Goal: Navigation & Orientation: Find specific page/section

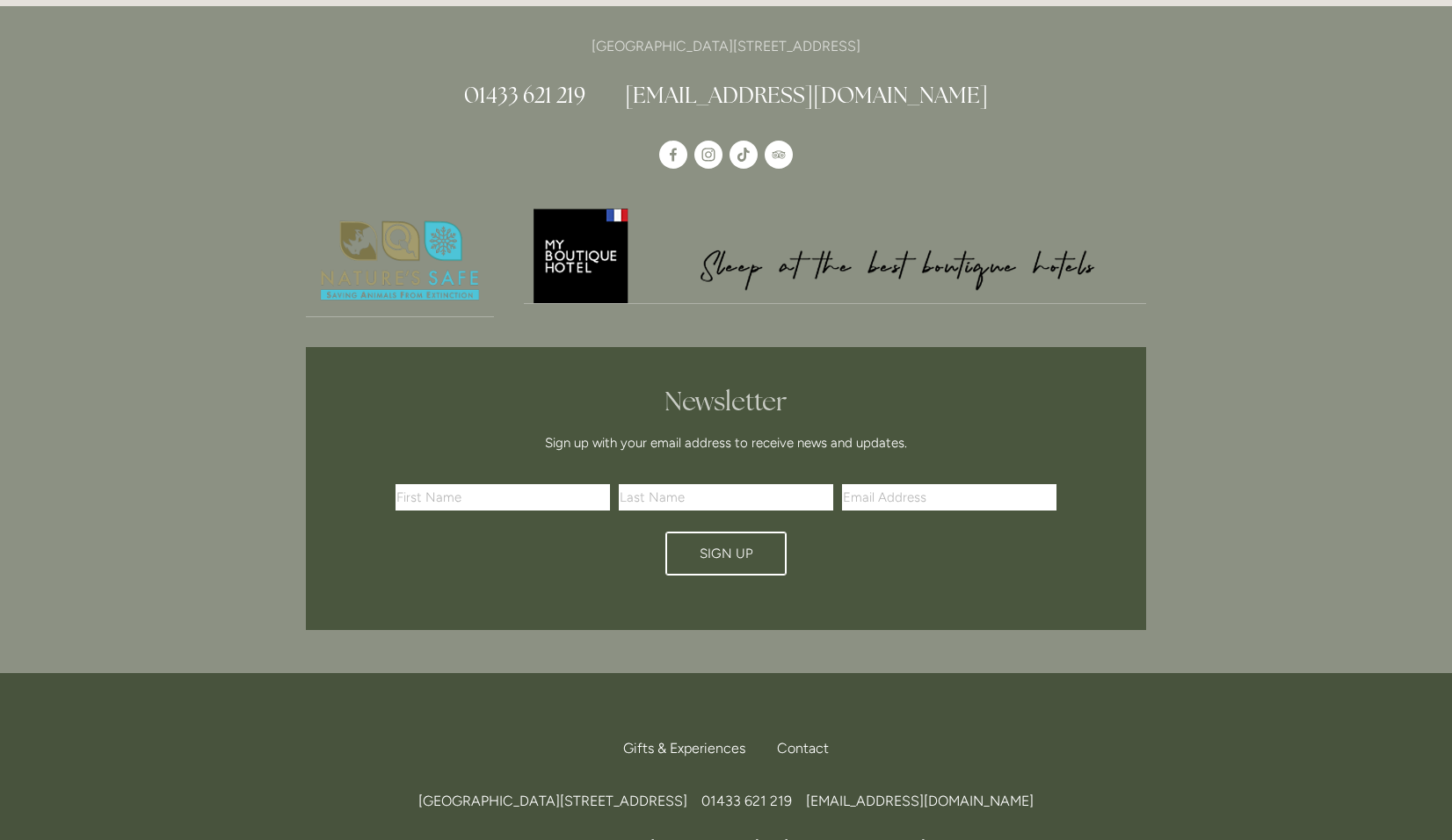
scroll to position [5106, 0]
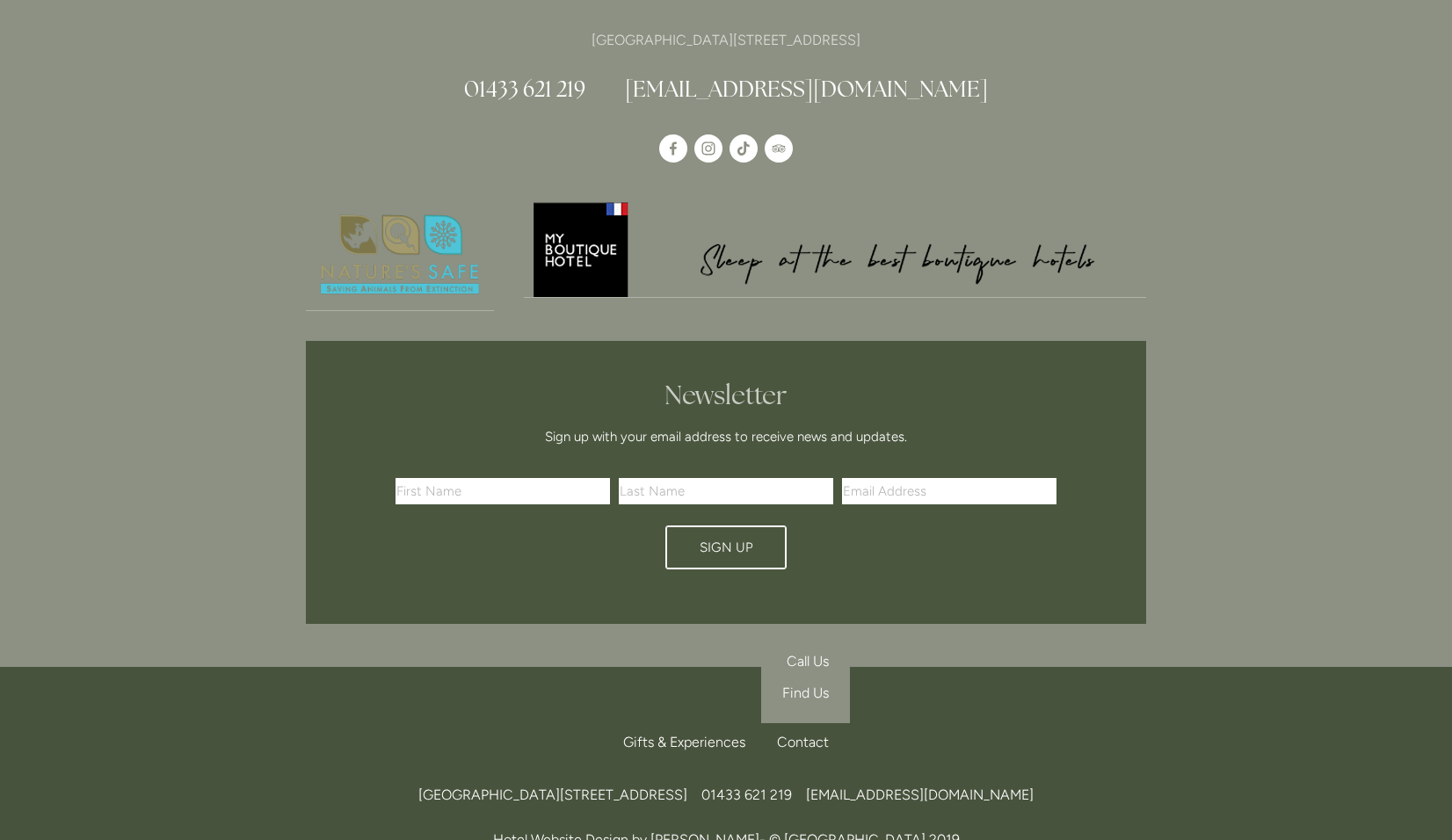
click at [803, 684] on span "Find Us" at bounding box center [805, 692] width 46 height 16
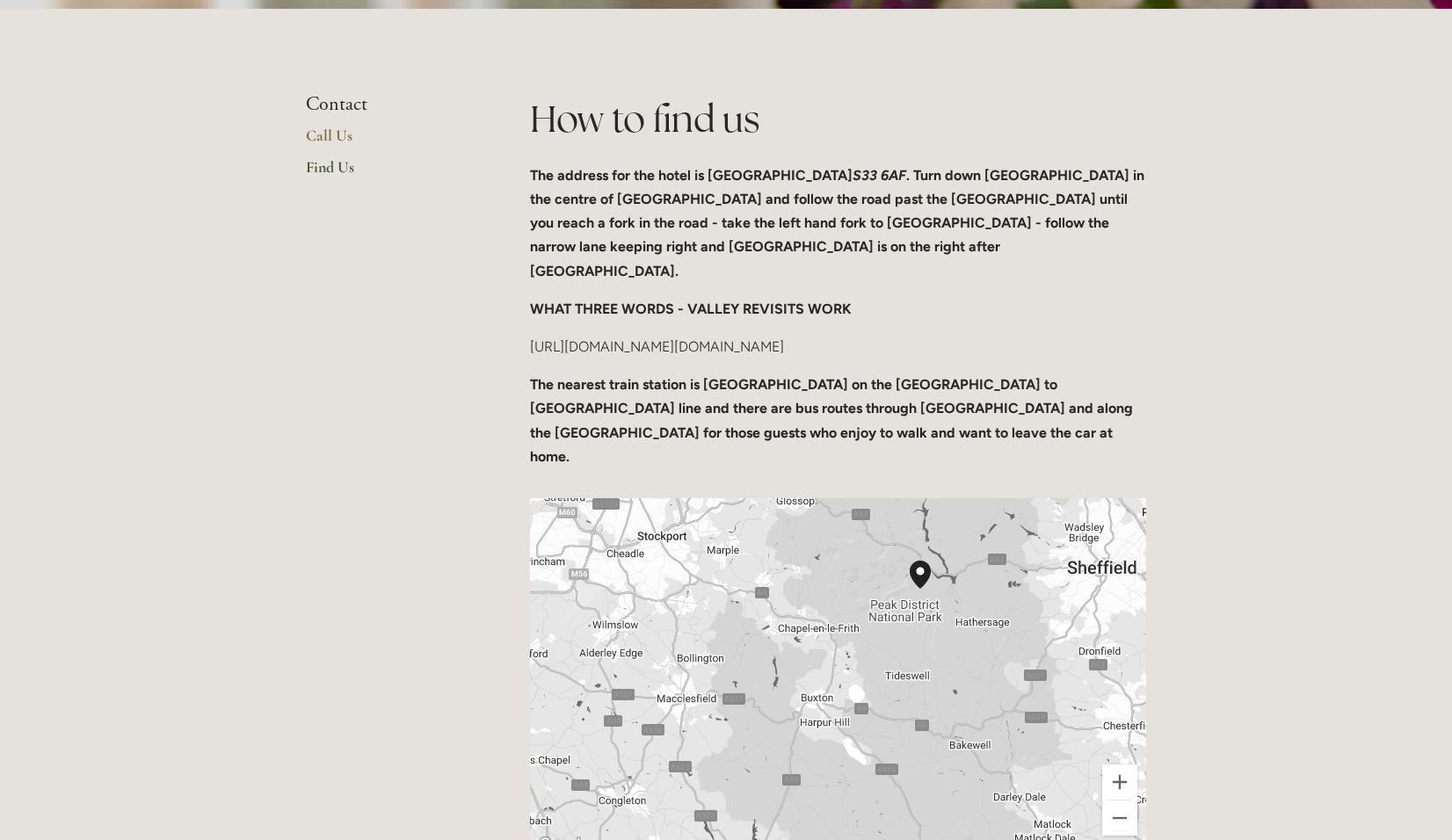
scroll to position [615, 0]
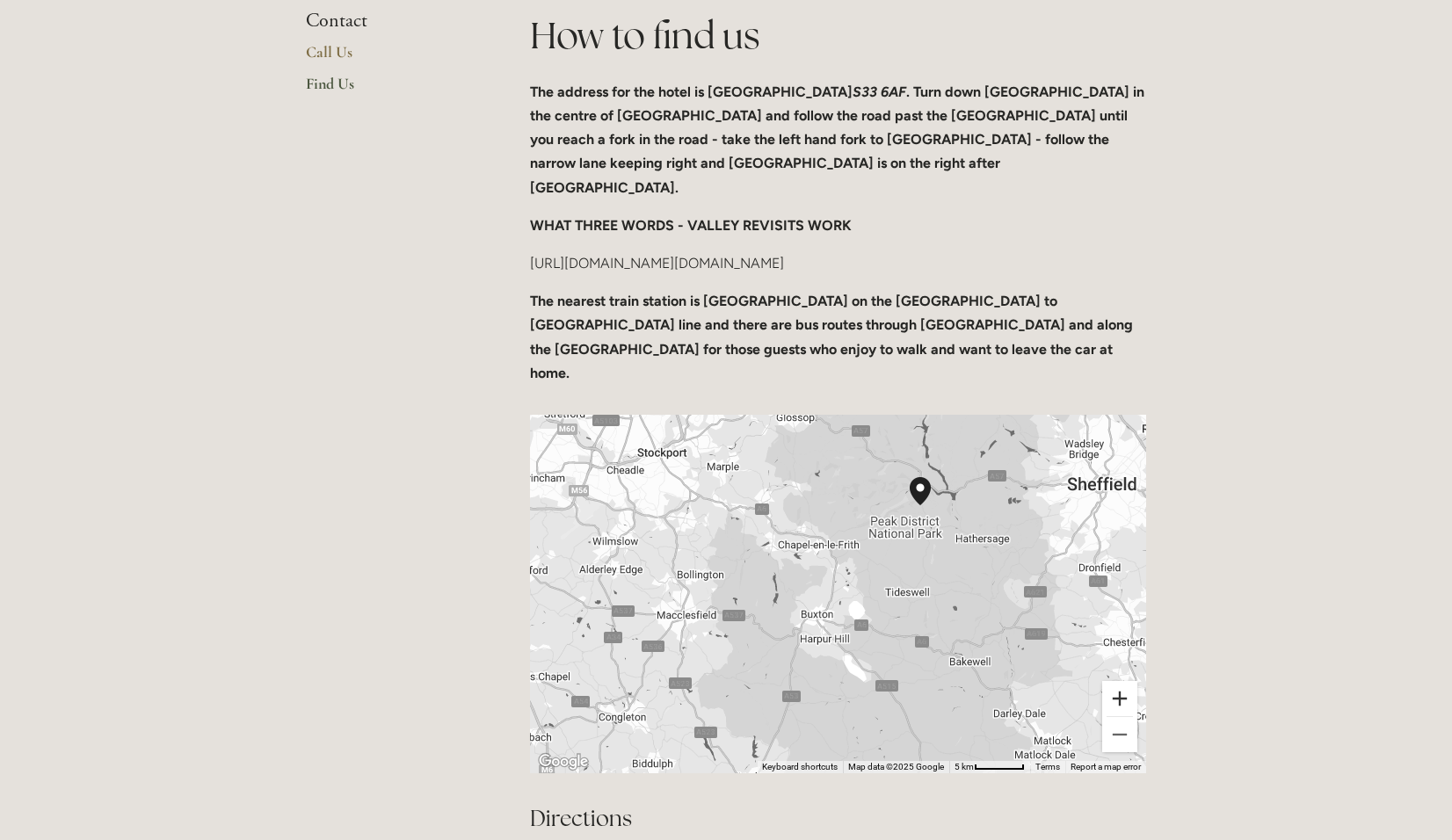
click at [1121, 681] on button "Zoom in" at bounding box center [1119, 698] width 36 height 36
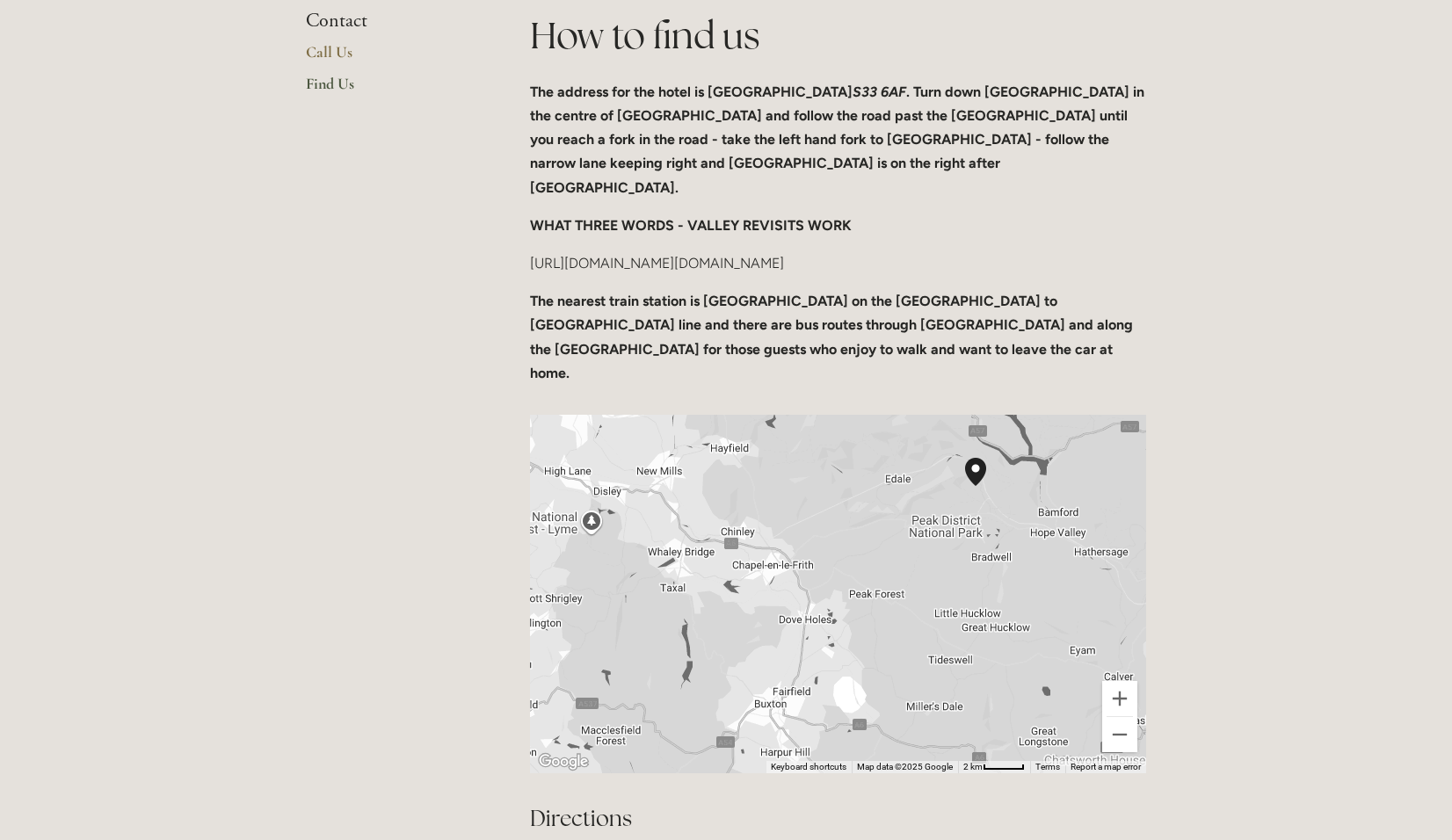
drag, startPoint x: 1006, startPoint y: 522, endPoint x: 973, endPoint y: 608, distance: 92.1
click at [973, 608] on div at bounding box center [838, 593] width 616 height 358
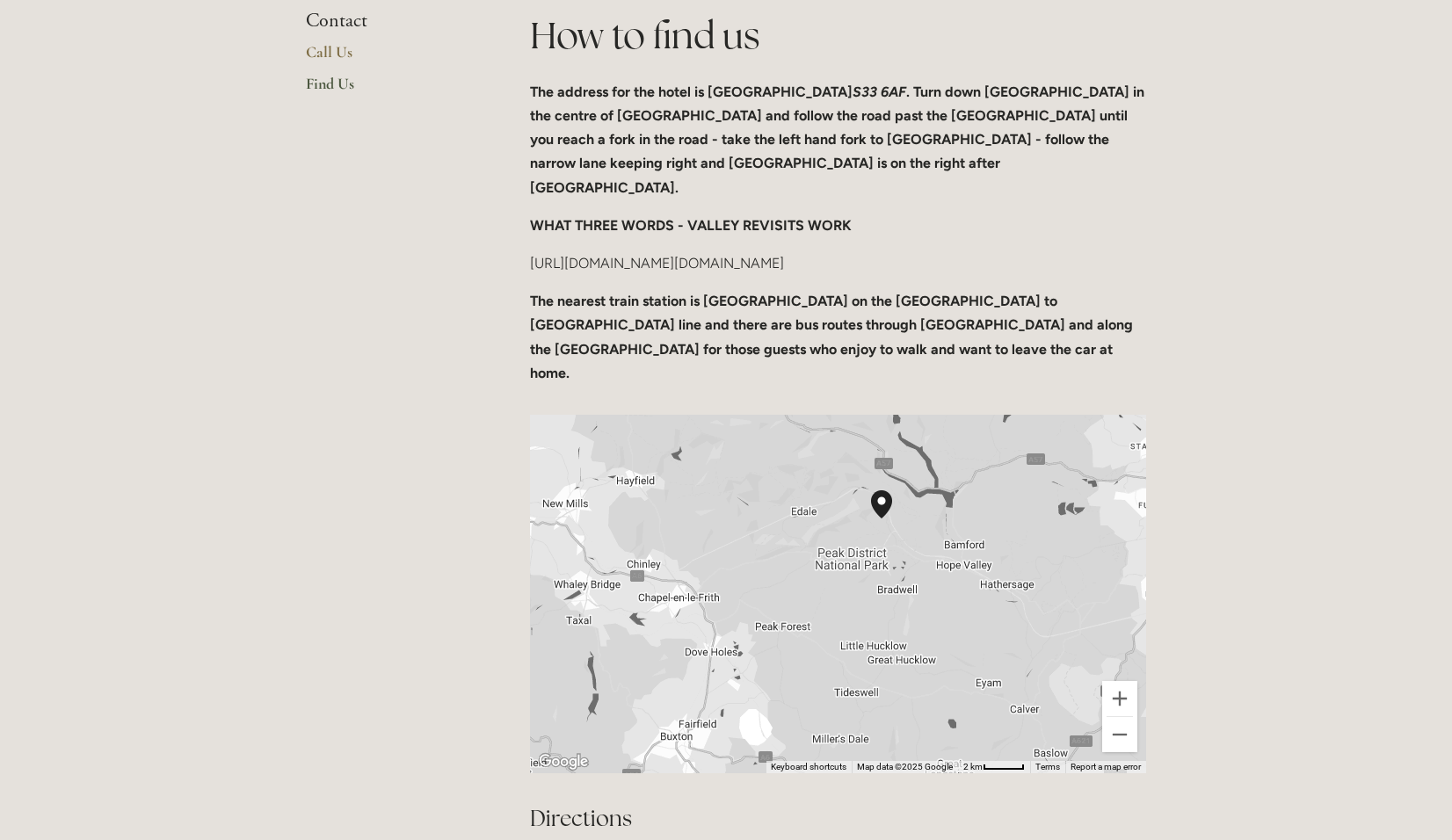
drag, startPoint x: 1006, startPoint y: 537, endPoint x: 917, endPoint y: 554, distance: 90.6
click at [917, 554] on div at bounding box center [838, 593] width 616 height 358
click at [1112, 717] on button "Zoom out" at bounding box center [1119, 734] width 36 height 36
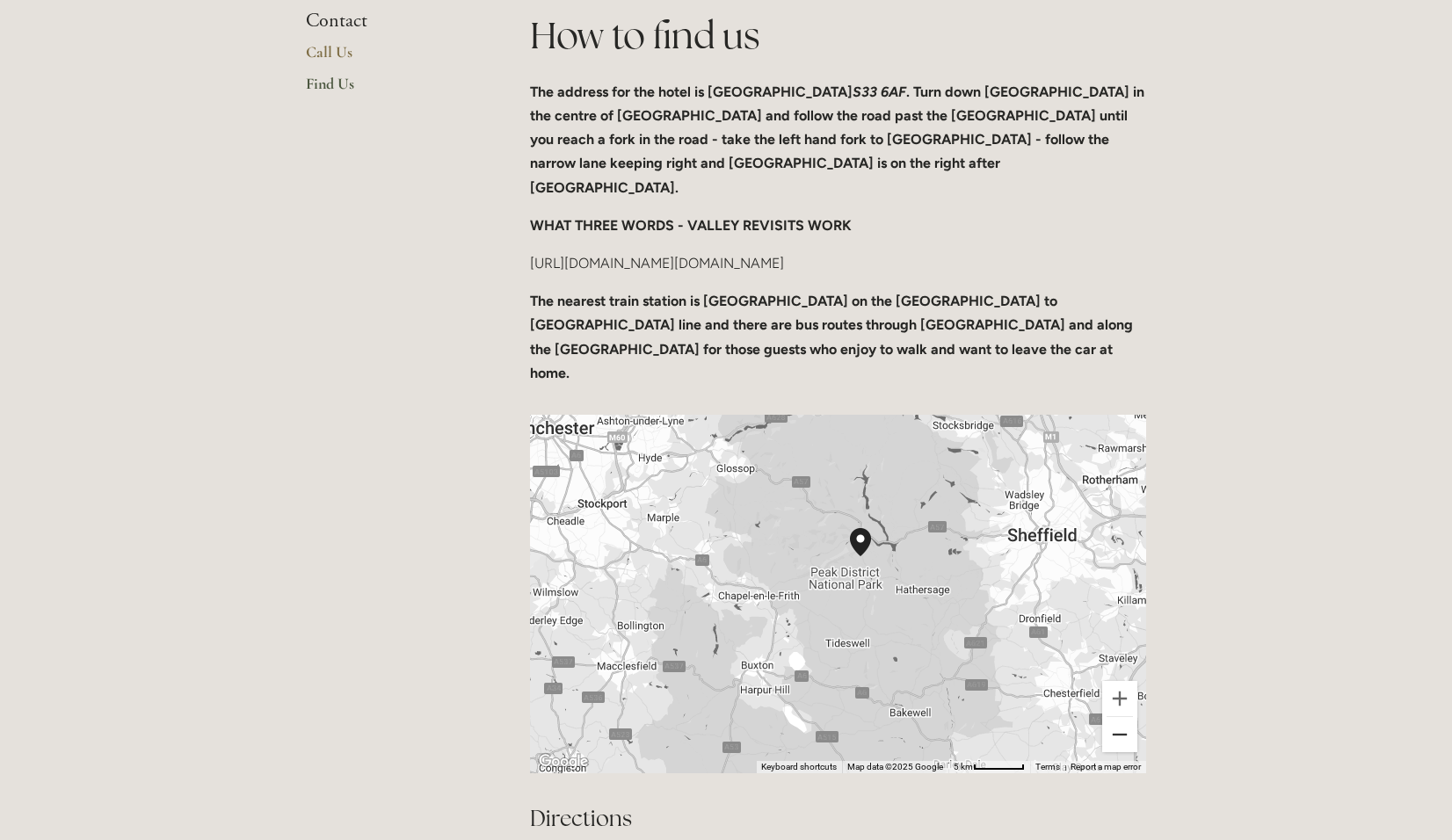
click at [1112, 717] on button "Zoom out" at bounding box center [1119, 734] width 36 height 36
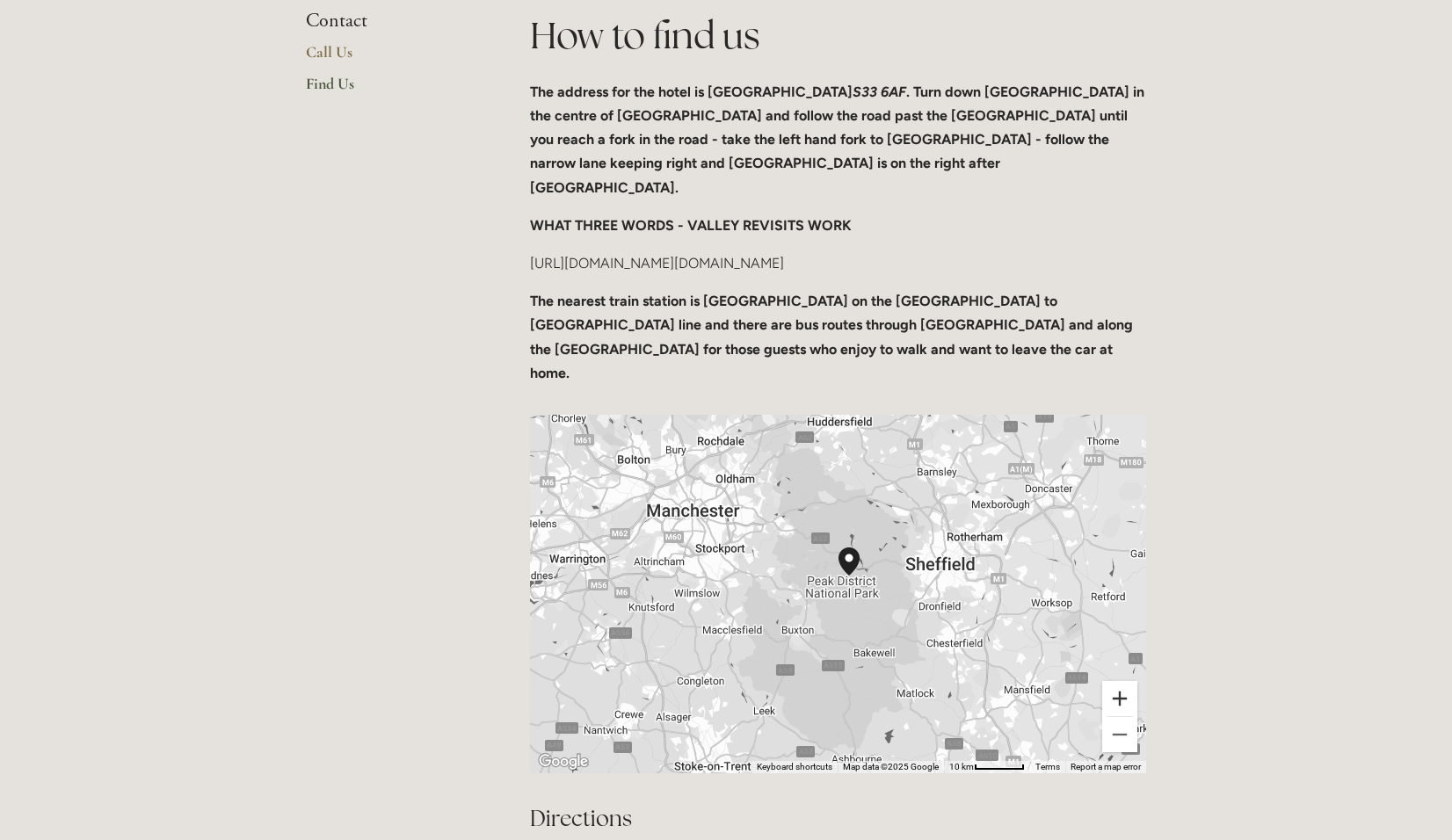
click at [1124, 681] on button "Zoom in" at bounding box center [1119, 698] width 36 height 36
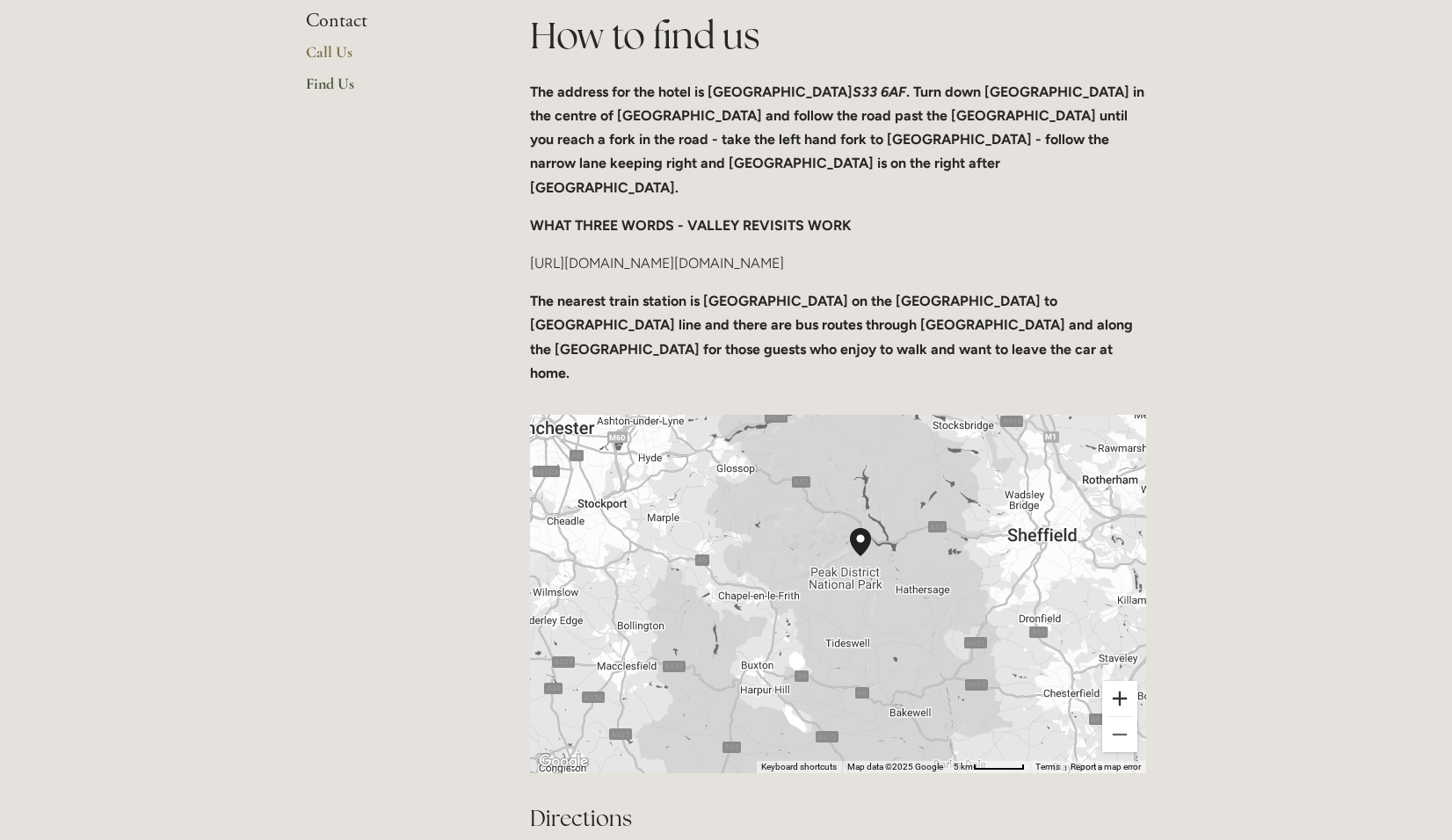
click at [1124, 681] on button "Zoom in" at bounding box center [1119, 698] width 36 height 36
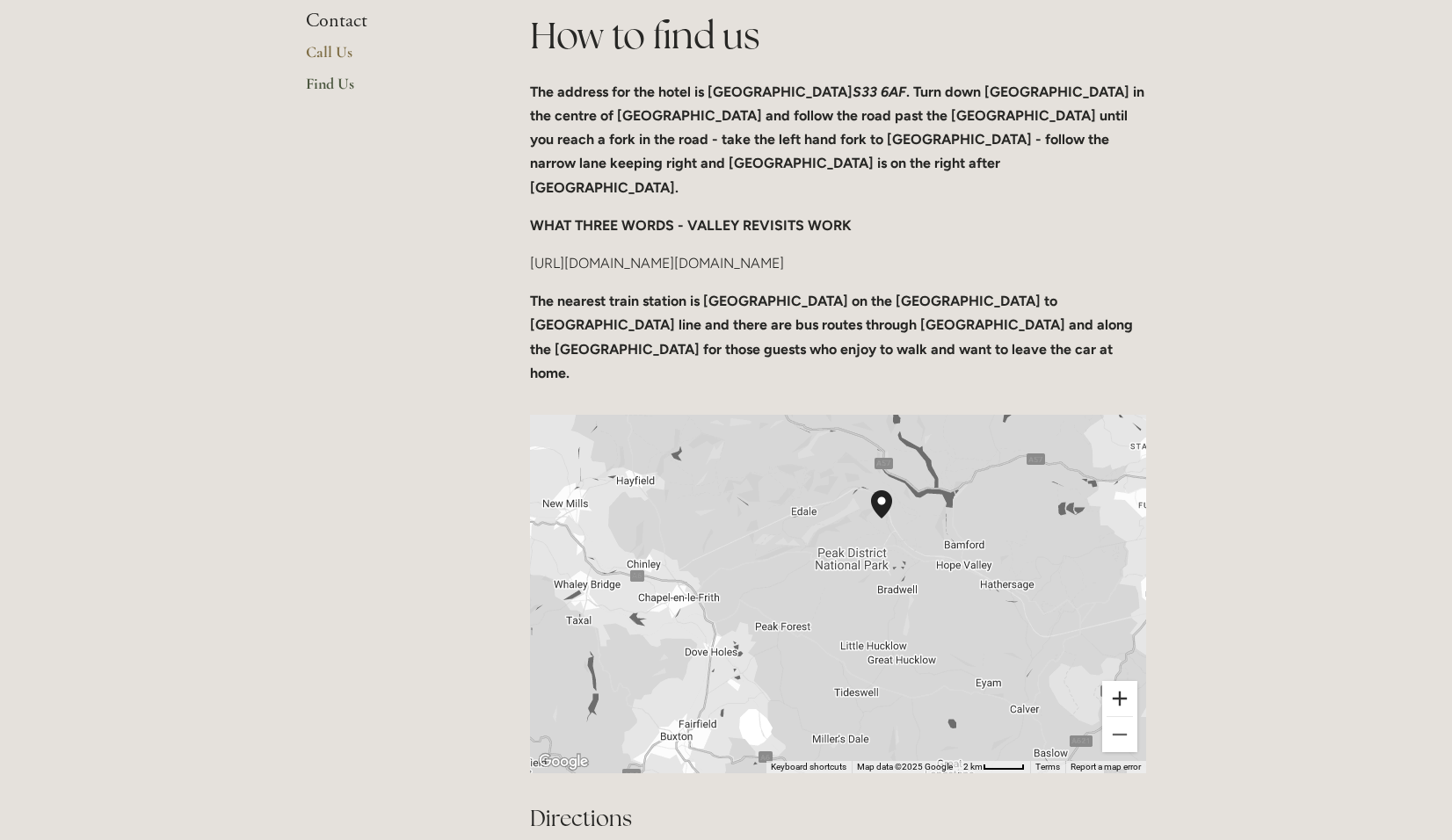
click at [1126, 681] on button "Zoom in" at bounding box center [1119, 698] width 36 height 36
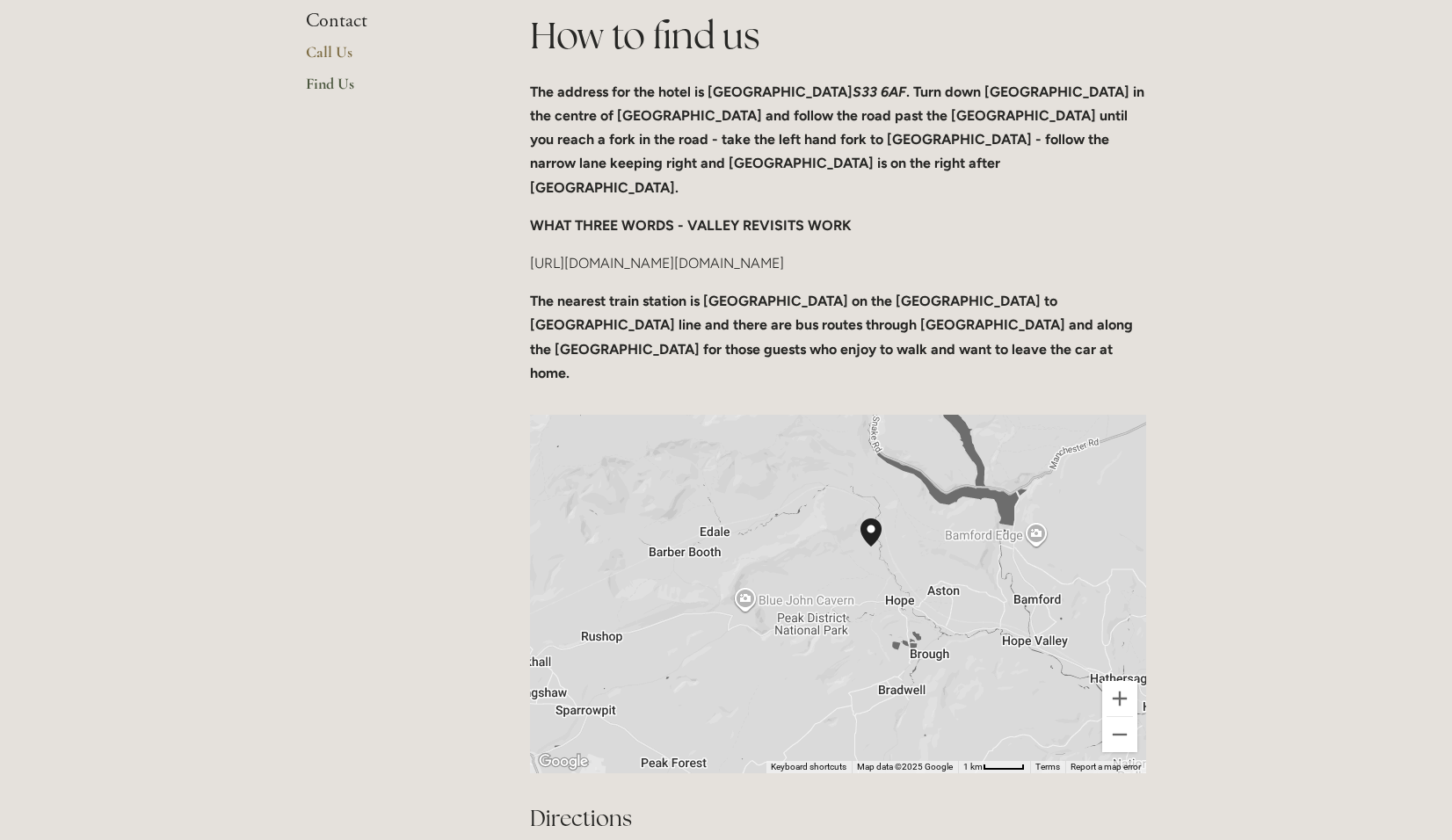
drag, startPoint x: 1011, startPoint y: 513, endPoint x: 955, endPoint y: 618, distance: 119.0
click at [955, 618] on div at bounding box center [838, 593] width 616 height 358
click at [1117, 681] on button "Zoom in" at bounding box center [1119, 698] width 36 height 36
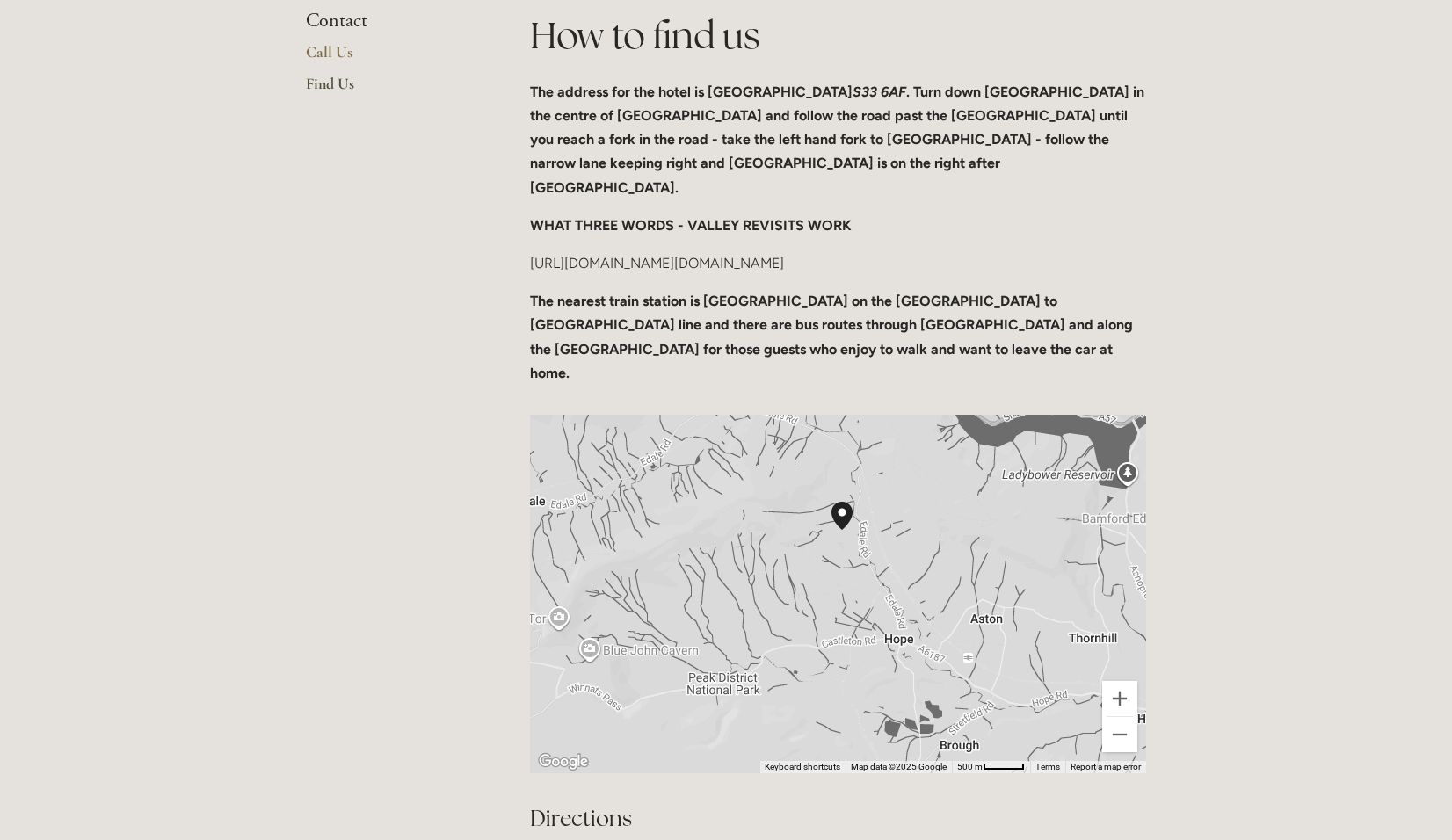
drag, startPoint x: 966, startPoint y: 531, endPoint x: 903, endPoint y: 563, distance: 70.7
click at [903, 563] on div at bounding box center [838, 593] width 616 height 358
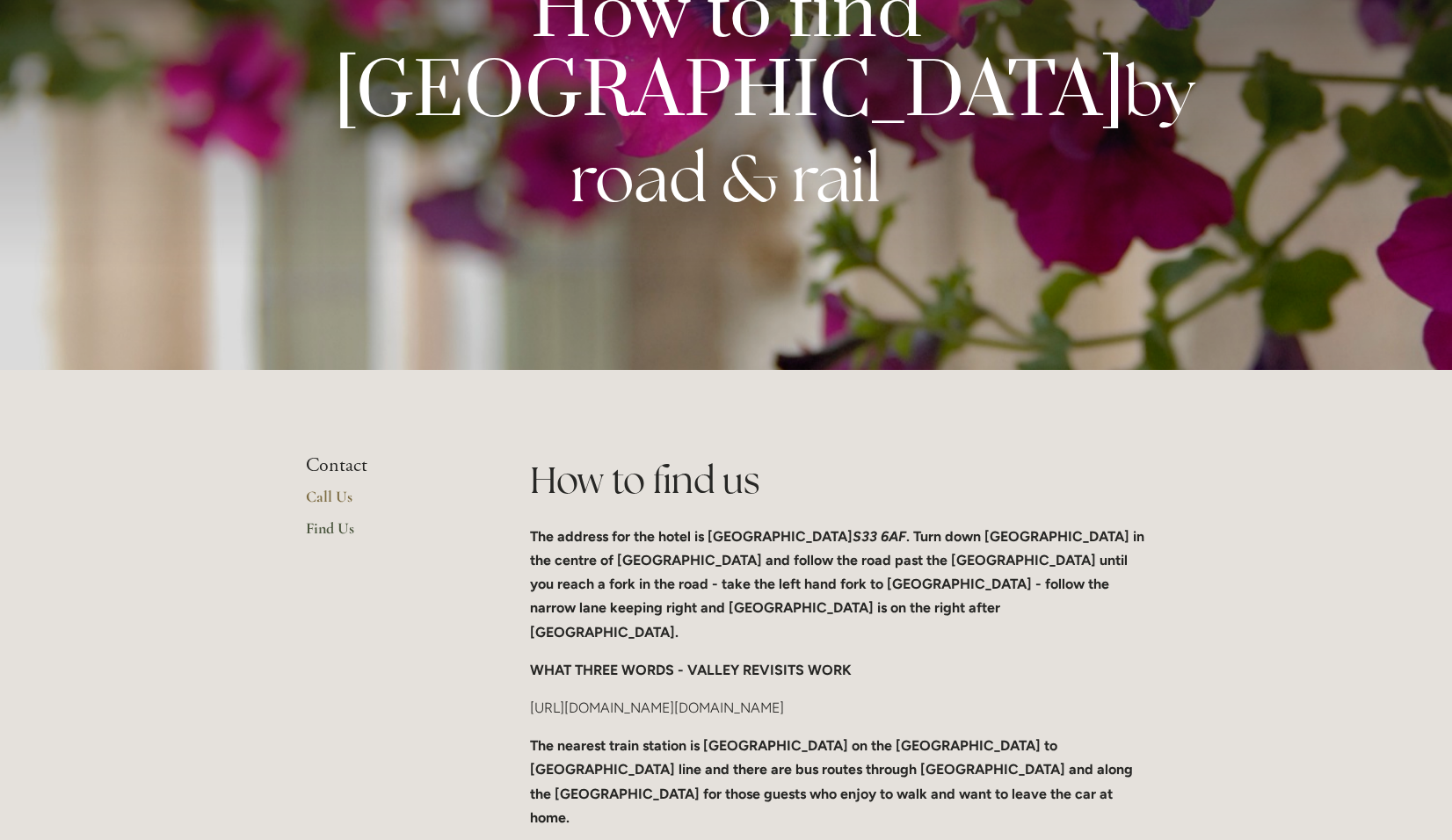
scroll to position [0, 0]
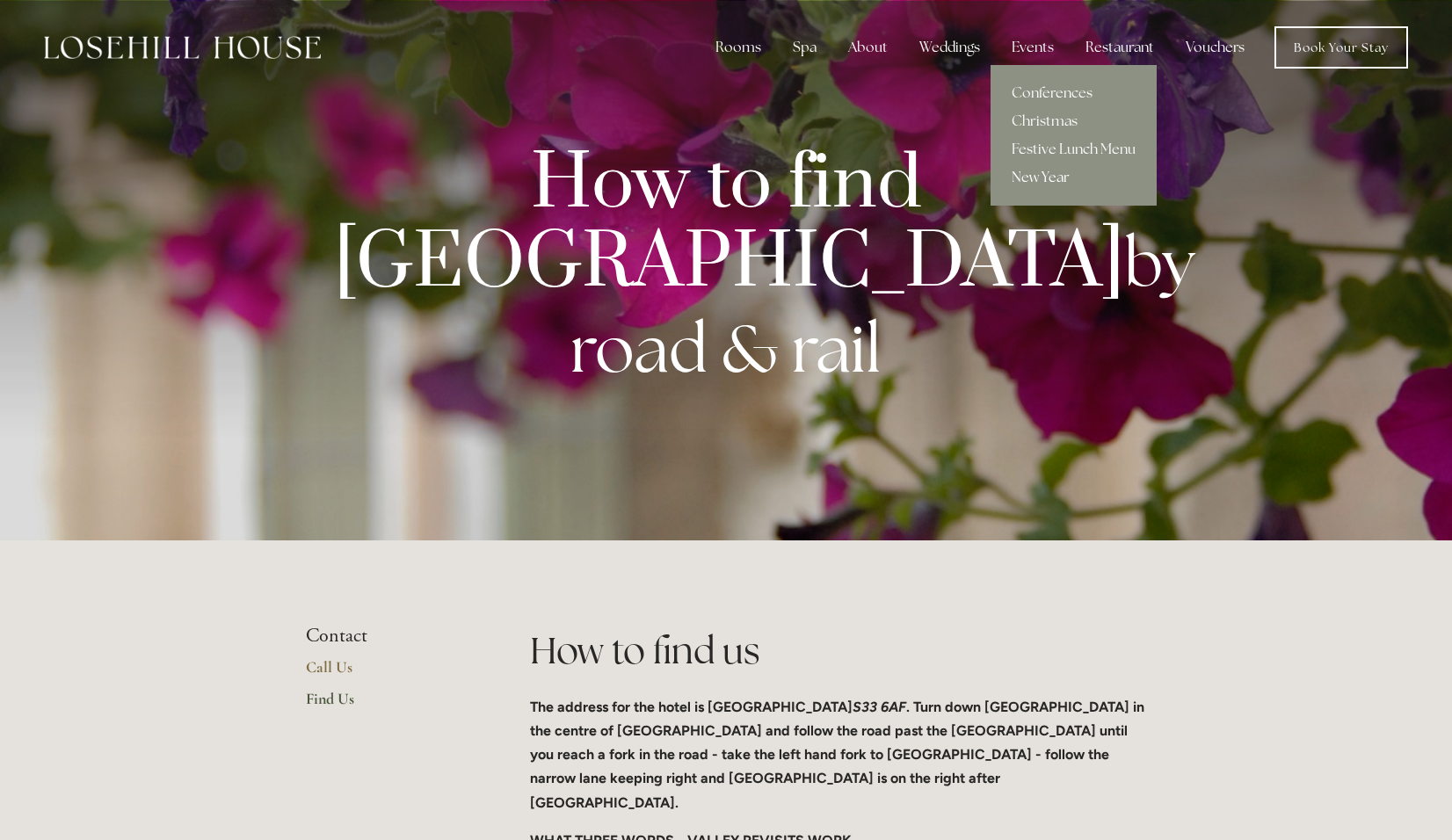
click at [1042, 176] on link "New Year" at bounding box center [1073, 177] width 166 height 28
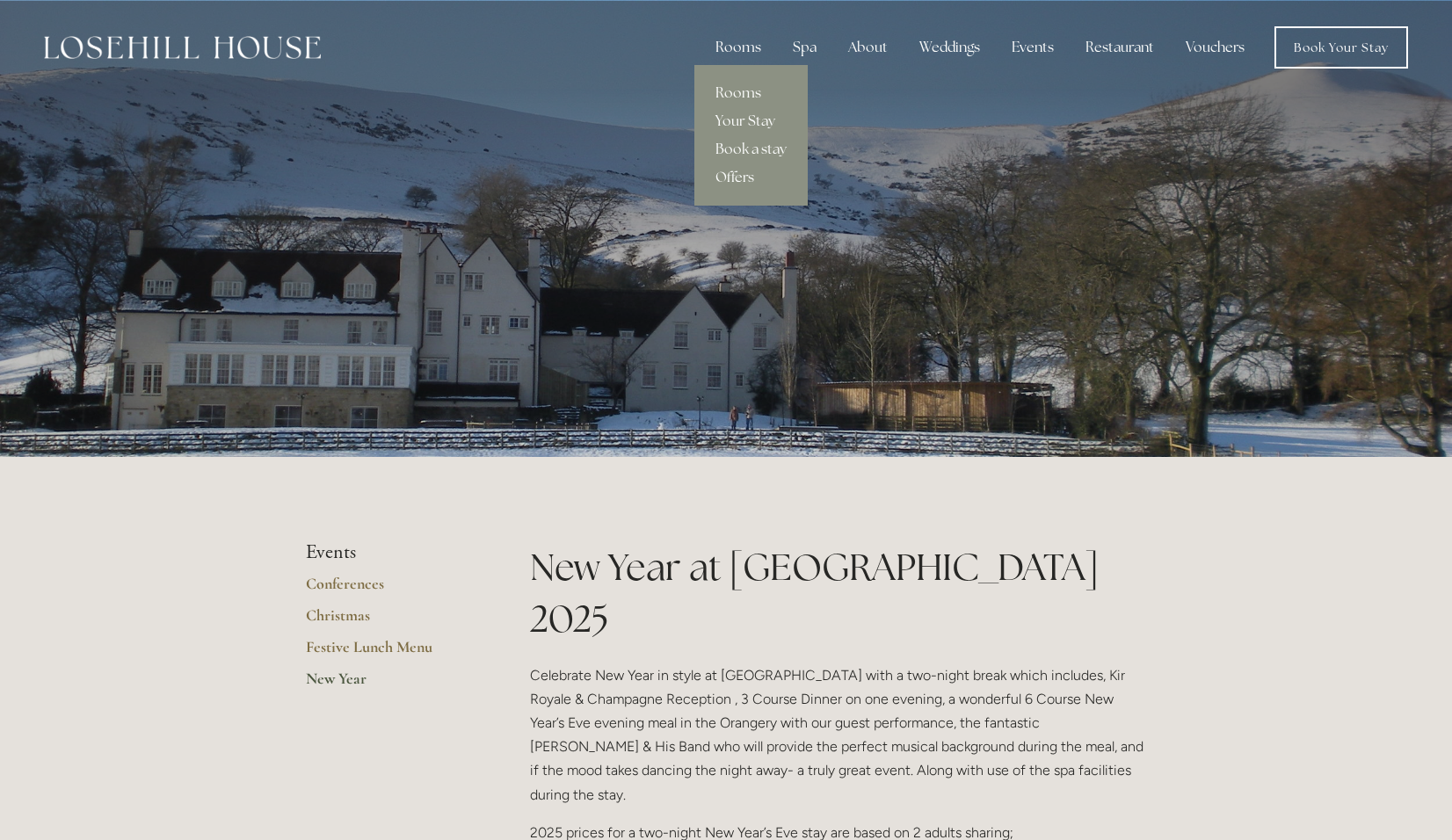
click at [744, 46] on div "Rooms" at bounding box center [737, 47] width 74 height 36
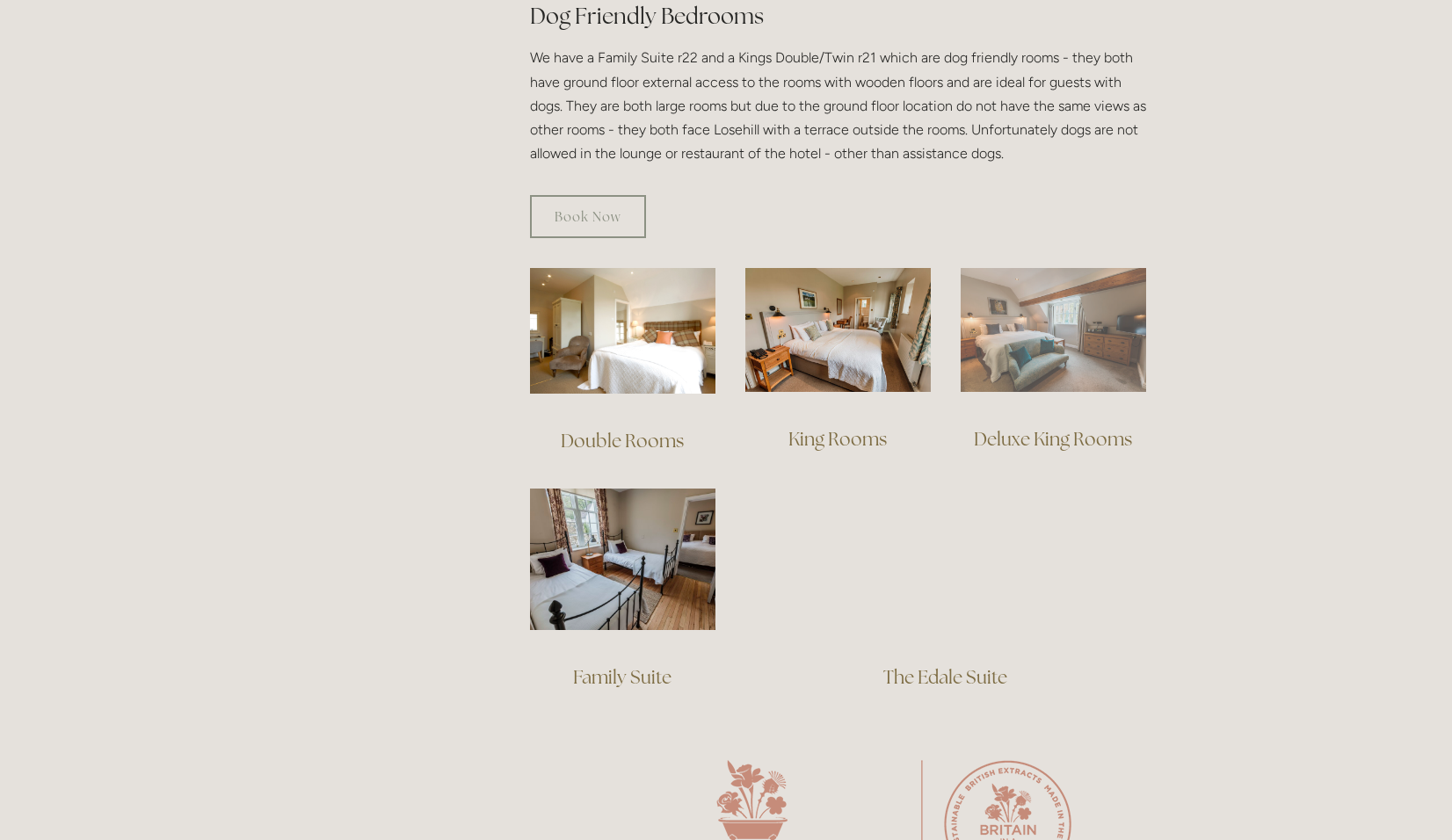
scroll to position [1054, 0]
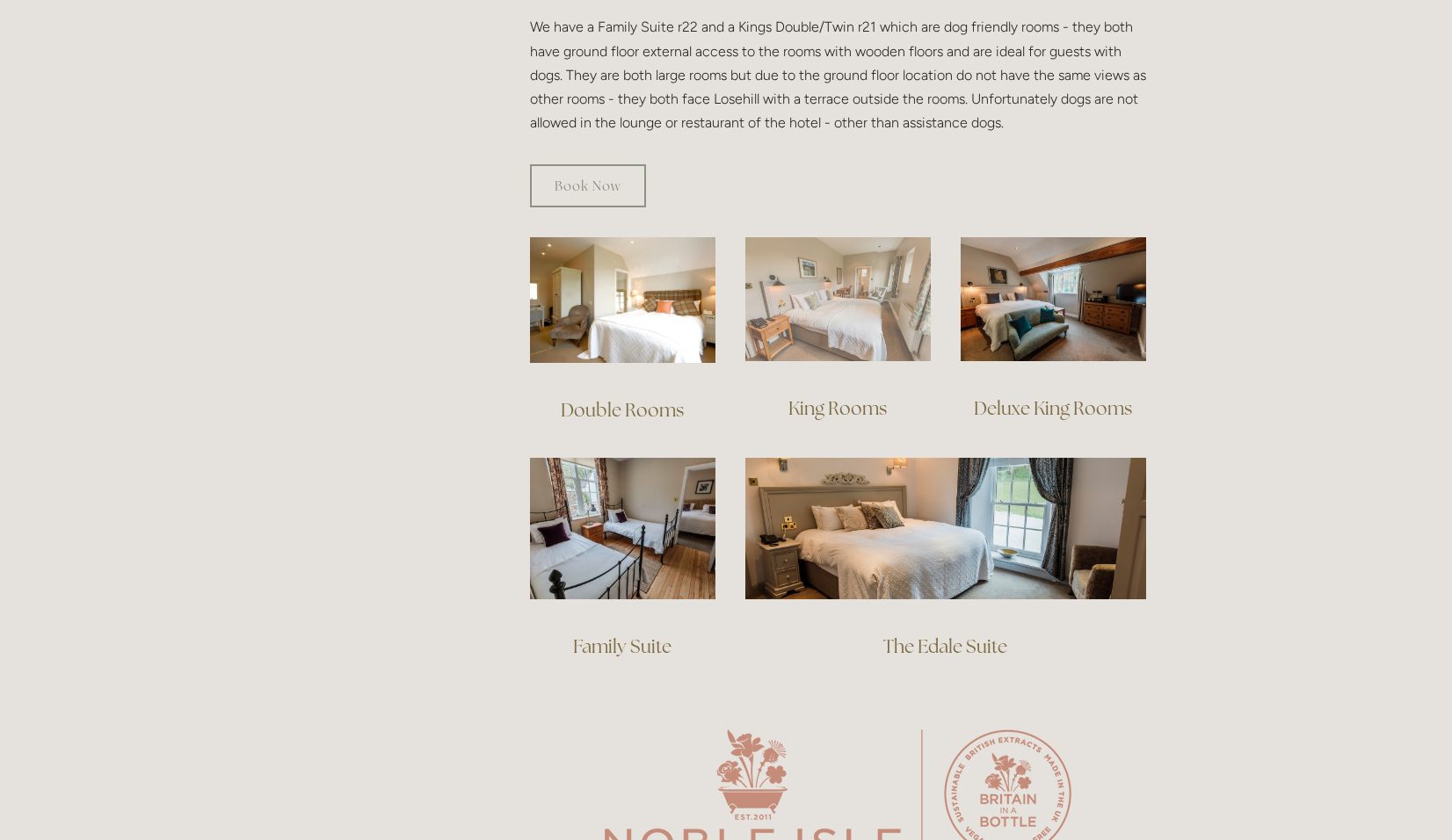
click at [847, 326] on img at bounding box center [837, 299] width 185 height 124
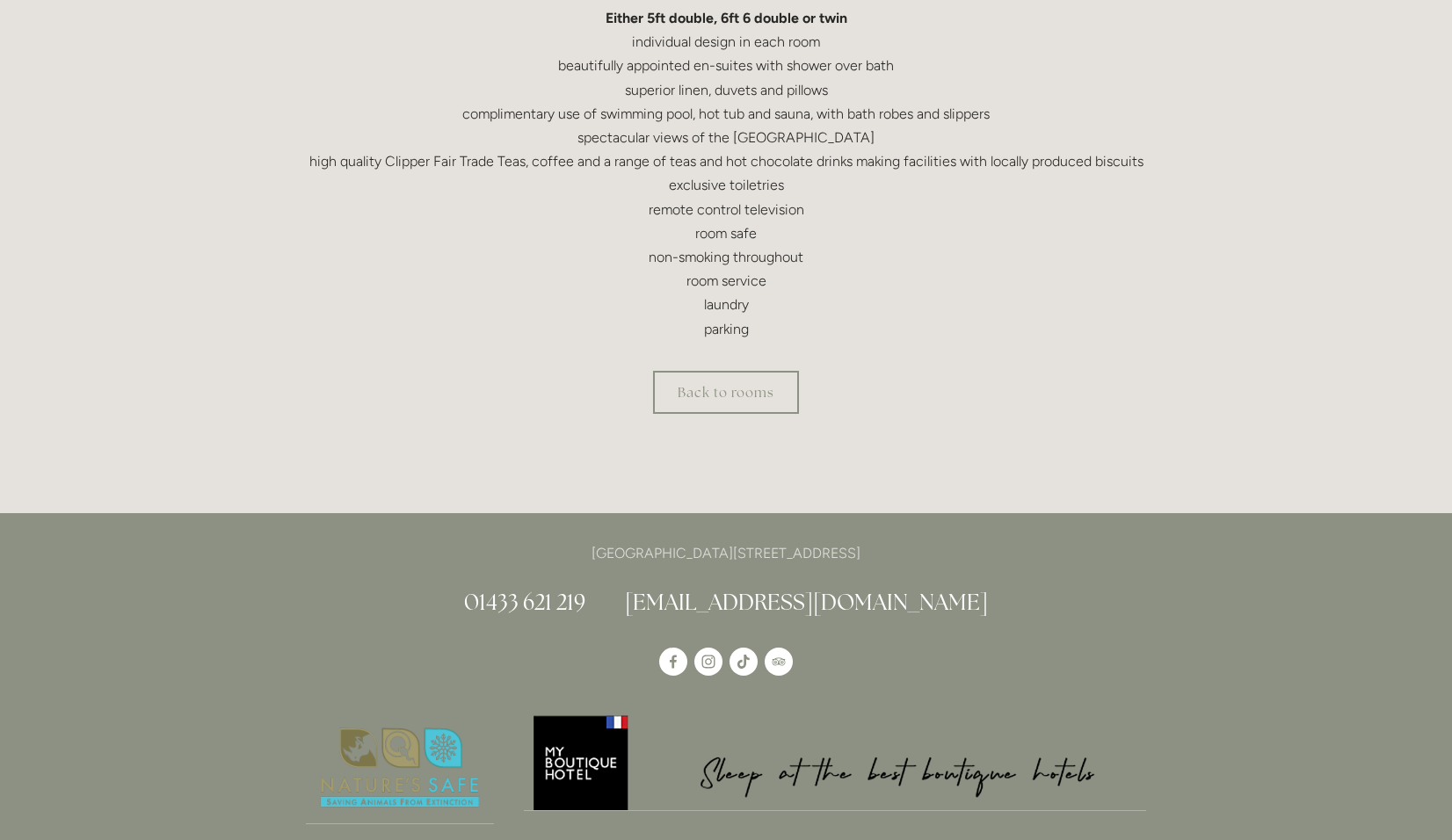
scroll to position [615, 0]
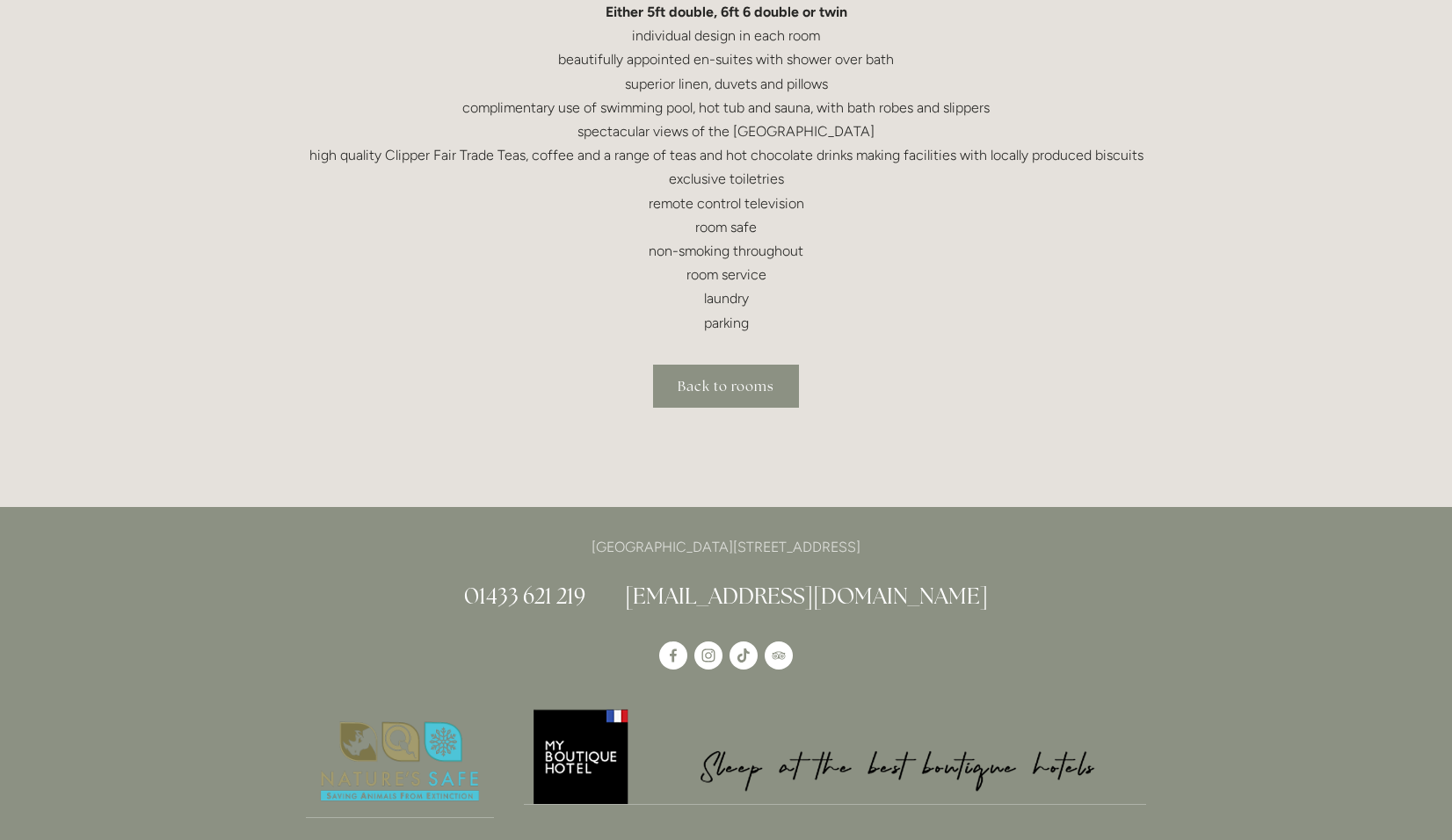
click at [786, 394] on link "Back to rooms" at bounding box center [726, 385] width 146 height 43
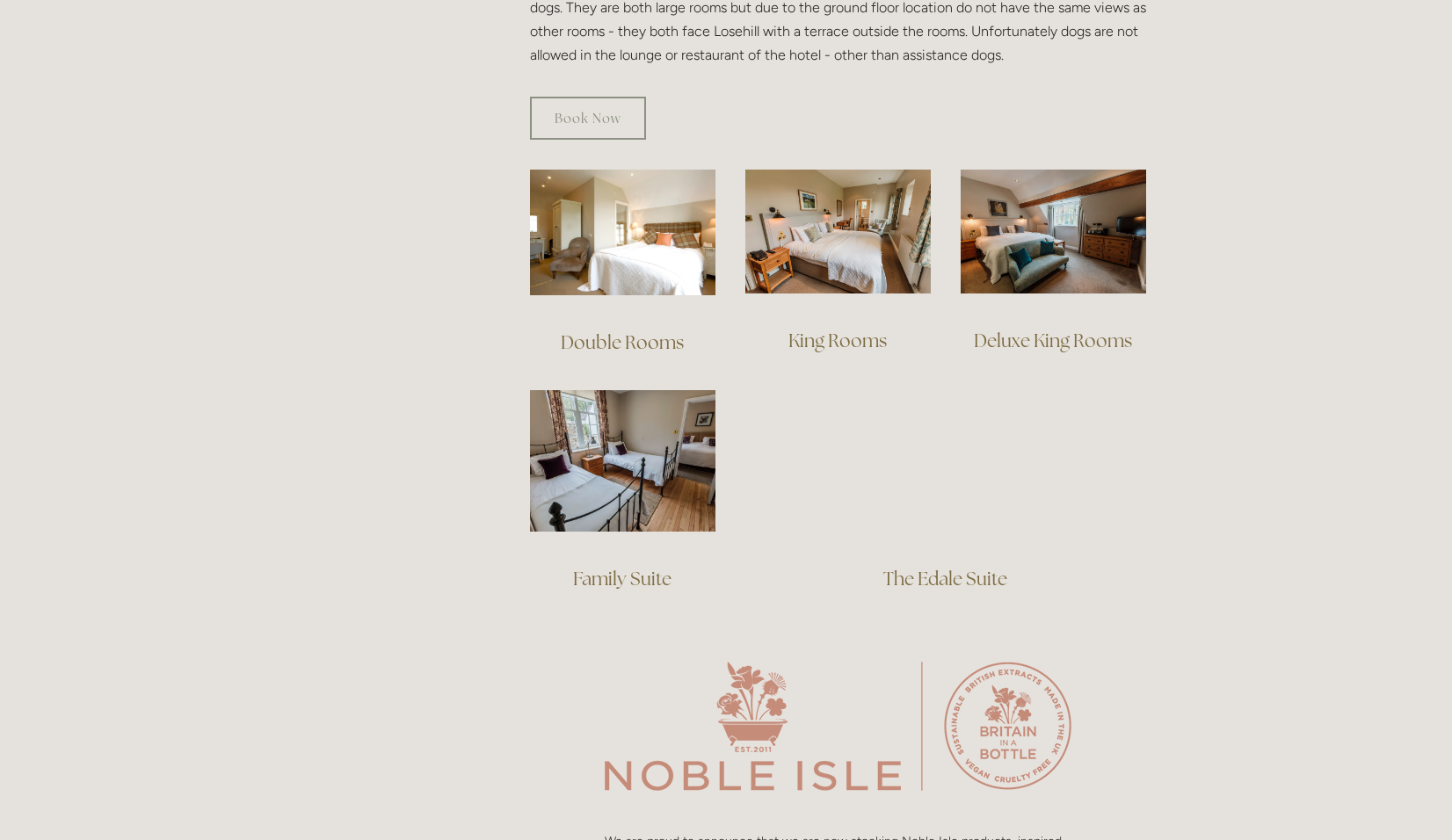
scroll to position [1142, 0]
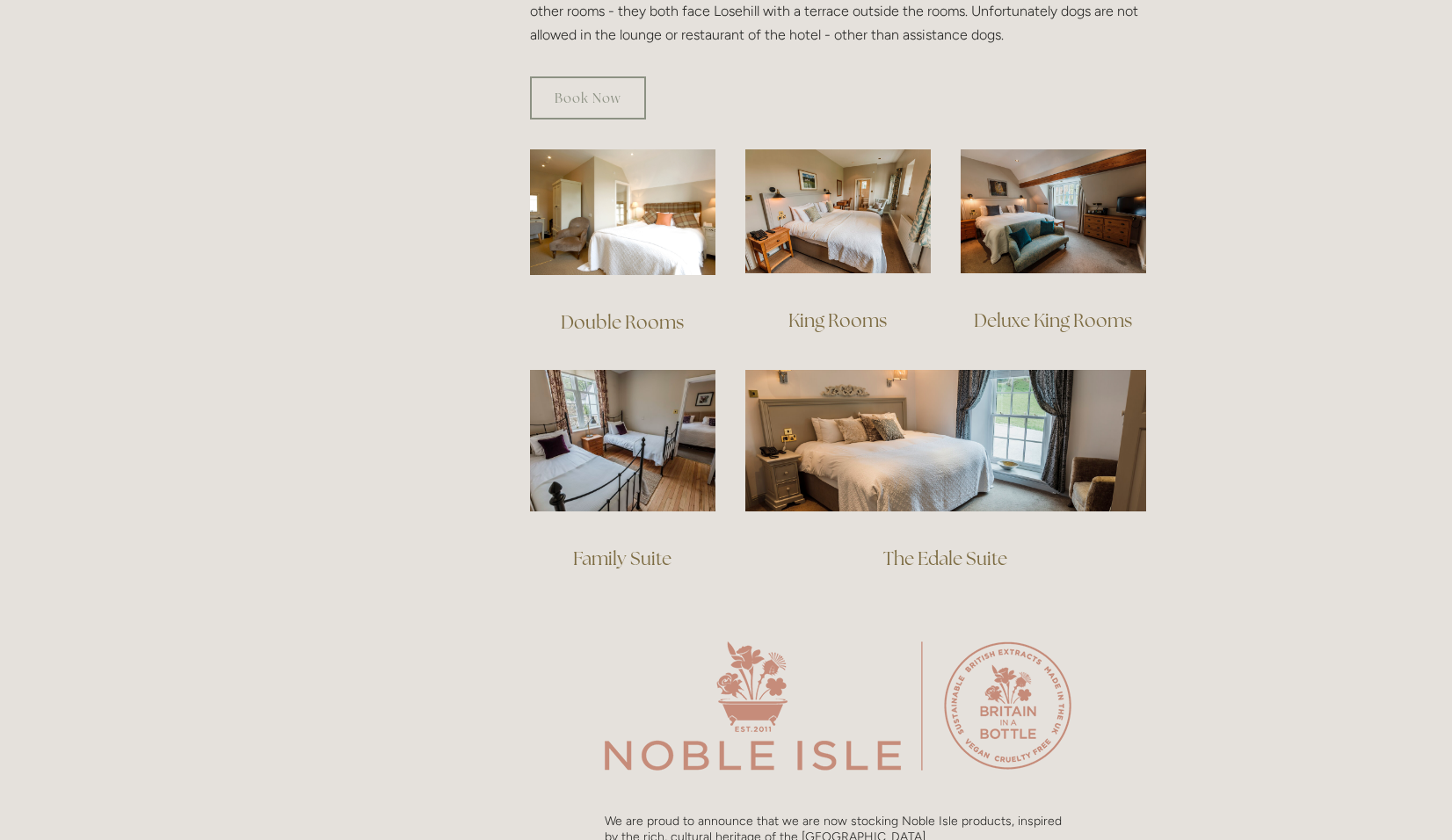
click at [1066, 259] on div at bounding box center [1053, 210] width 215 height 154
click at [1065, 308] on link "Deluxe King Rooms" at bounding box center [1053, 320] width 159 height 24
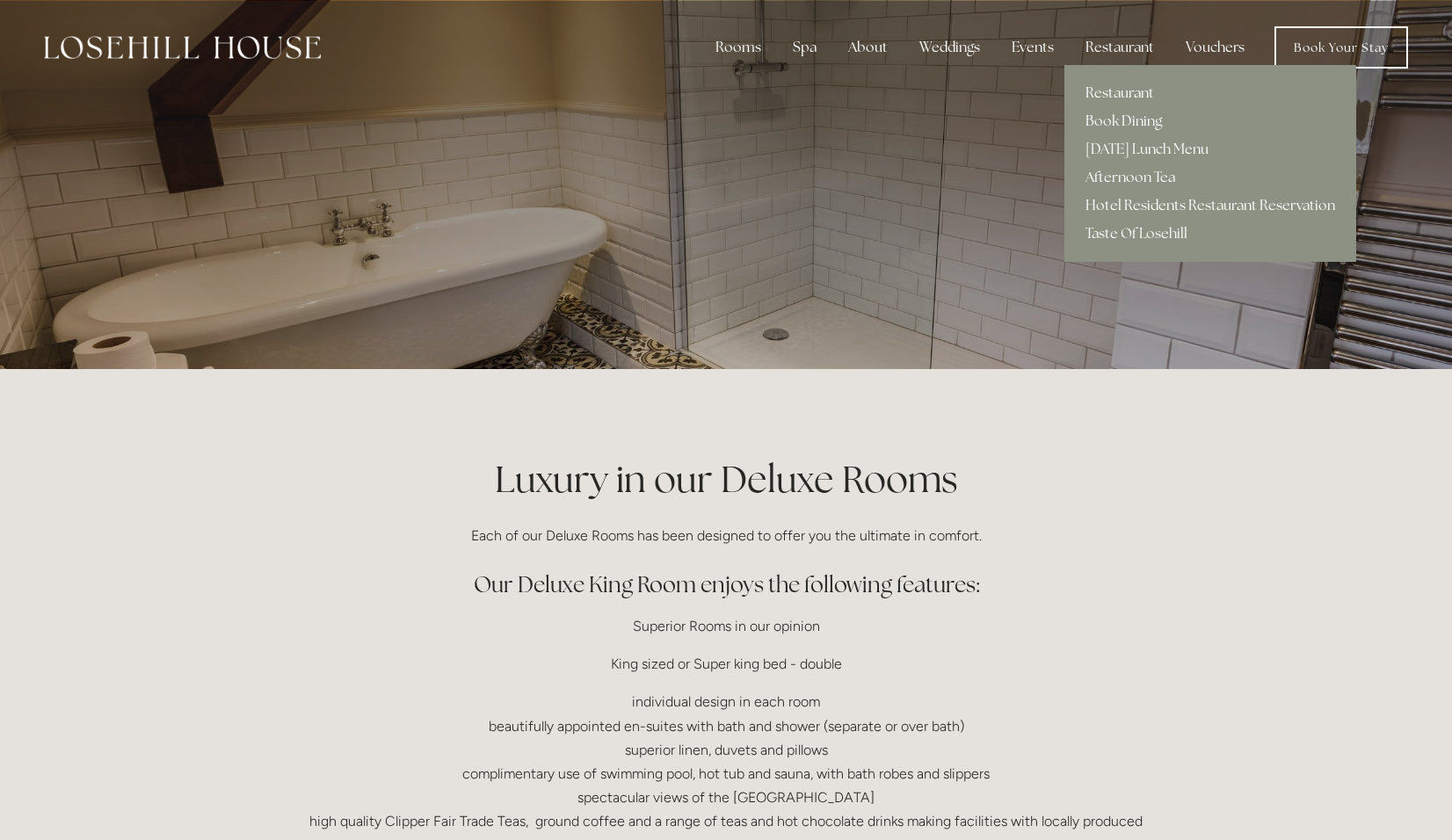
click at [1128, 88] on link "Restaurant" at bounding box center [1210, 93] width 292 height 28
